Goal: Navigation & Orientation: Go to known website

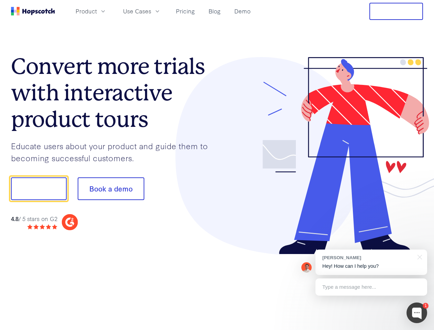
click at [217, 165] on div at bounding box center [320, 156] width 206 height 198
click at [97, 11] on span "Product" at bounding box center [86, 11] width 21 height 9
click at [151, 11] on span "Use Cases" at bounding box center [137, 11] width 28 height 9
click at [396, 11] on button "Free Trial" at bounding box center [396, 11] width 54 height 17
click at [38, 189] on button "Show me!" at bounding box center [39, 188] width 56 height 23
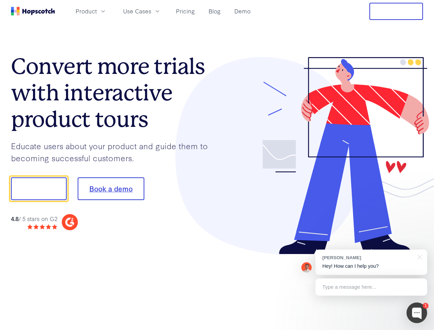
click at [111, 189] on button "Book a demo" at bounding box center [111, 188] width 67 height 23
click at [417, 313] on div at bounding box center [417, 312] width 21 height 21
click at [371, 262] on div "[PERSON_NAME] Hey! How can I help you?" at bounding box center [372, 262] width 112 height 25
click at [419, 256] on div at bounding box center [418, 257] width 17 height 14
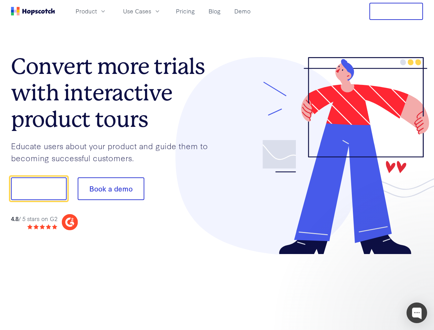
click at [371, 287] on div at bounding box center [362, 187] width 129 height 229
